Goal: Transaction & Acquisition: Download file/media

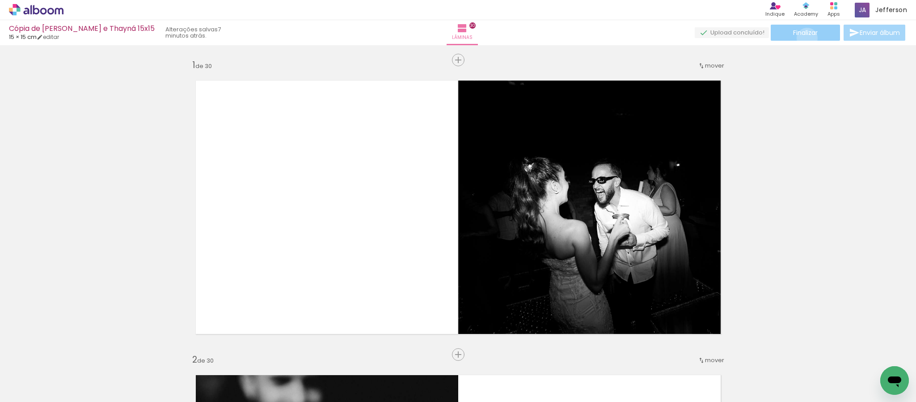
click at [804, 38] on paper-button "Finalizar" at bounding box center [805, 33] width 69 height 16
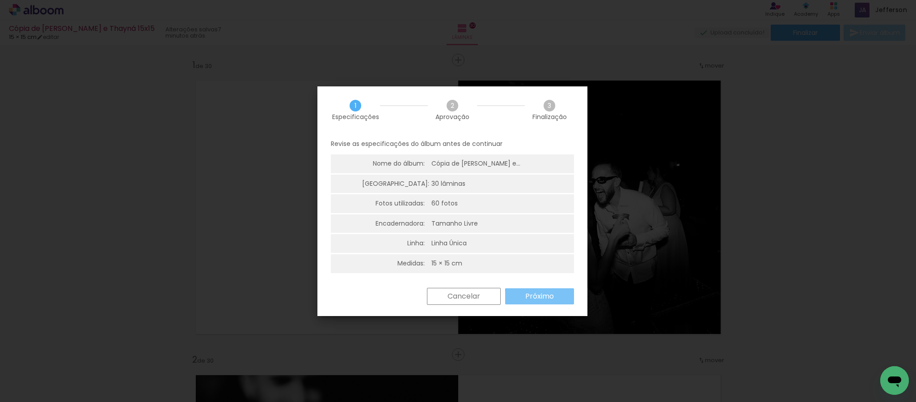
click at [554, 301] on paper-button "Próximo" at bounding box center [539, 296] width 69 height 16
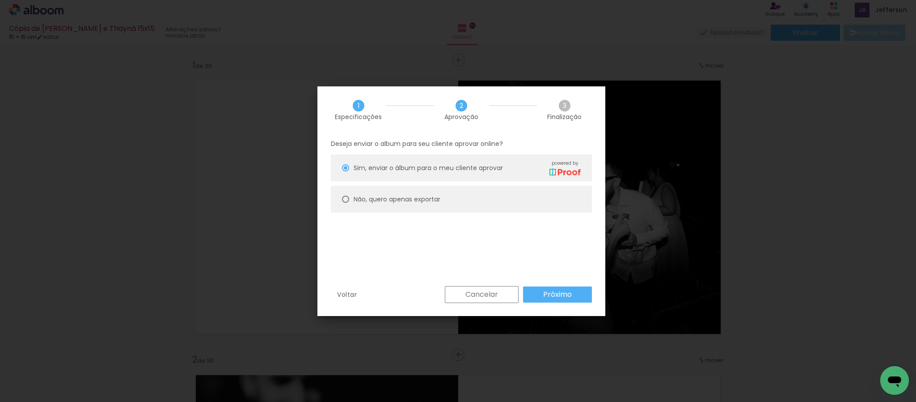
click at [450, 204] on paper-radio-button "Não, quero apenas exportar" at bounding box center [461, 199] width 261 height 27
type paper-radio-button "on"
click at [0, 0] on slot "Próximo" at bounding box center [0, 0] width 0 height 0
type input "Alta, 300 DPI"
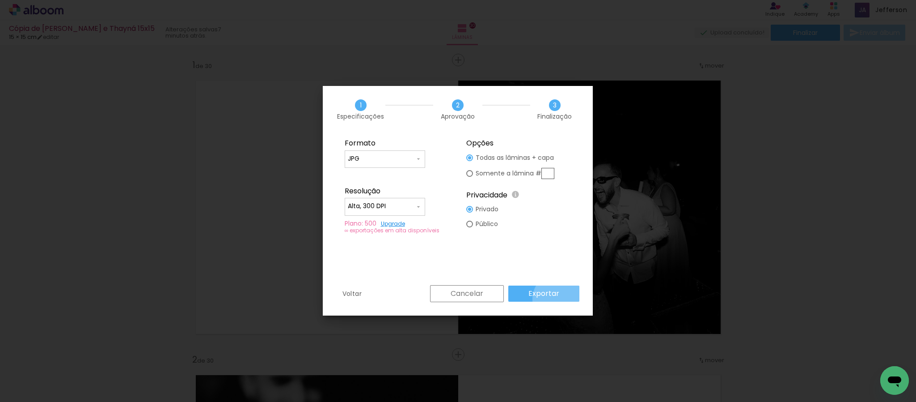
click at [561, 299] on paper-button "Exportar" at bounding box center [543, 293] width 71 height 16
